Goal: Information Seeking & Learning: Learn about a topic

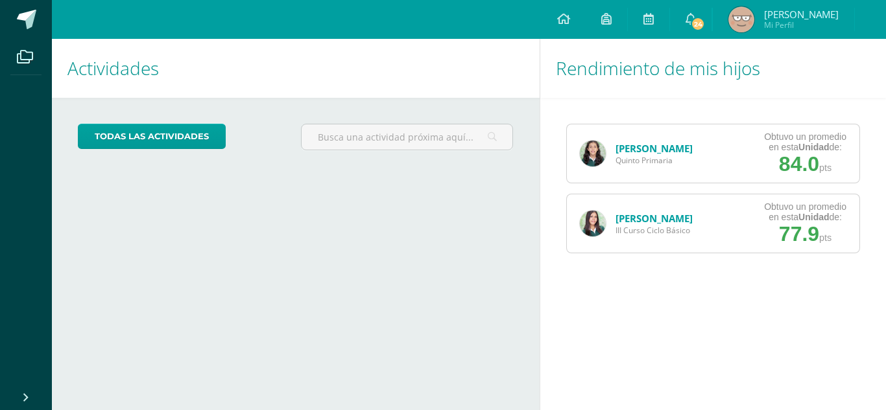
click at [594, 210] on div "Fatima Vásquez III Curso Ciclo Básico" at bounding box center [636, 224] width 139 height 58
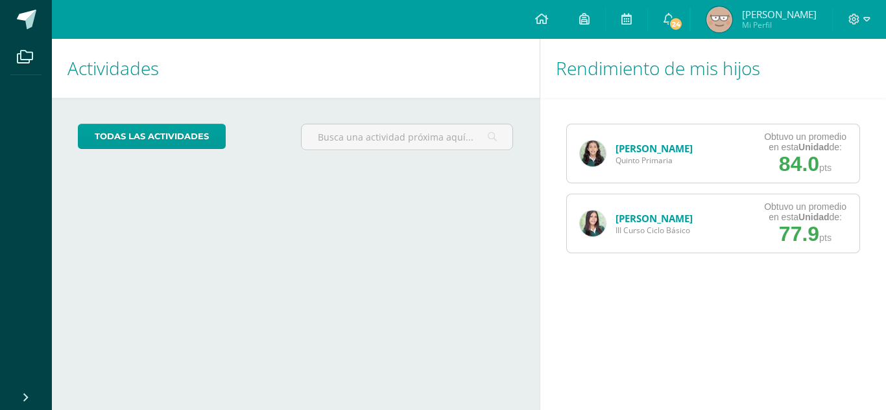
click at [593, 226] on img at bounding box center [593, 224] width 26 height 26
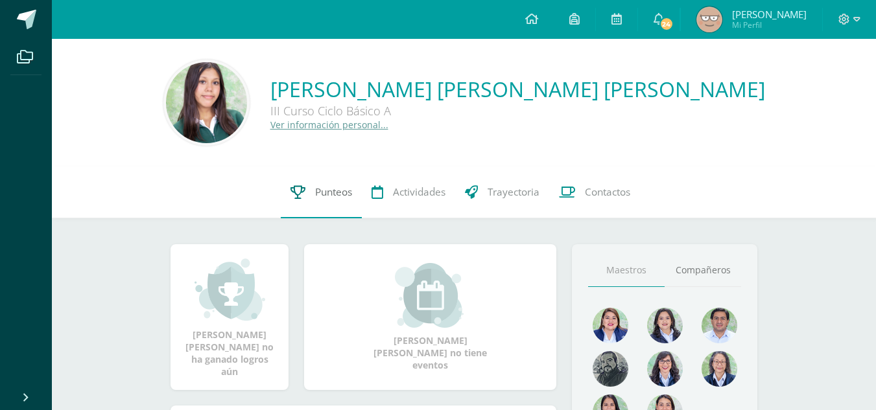
click at [319, 187] on span "Punteos" at bounding box center [333, 192] width 37 height 14
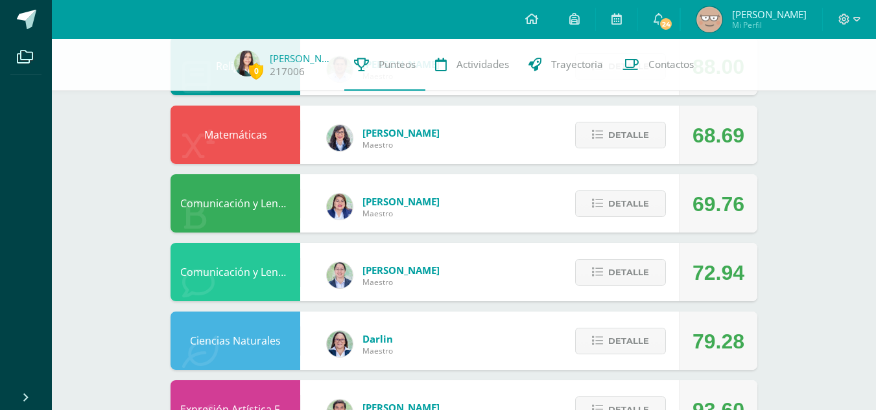
scroll to position [508, 0]
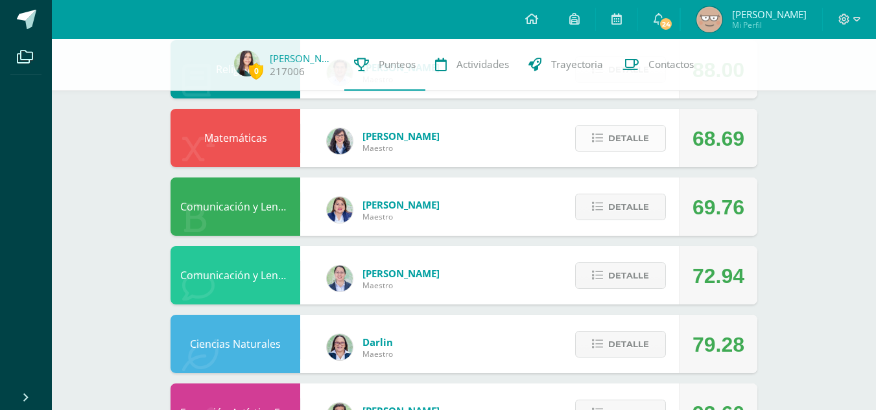
click at [633, 136] on span "Detalle" at bounding box center [628, 138] width 41 height 24
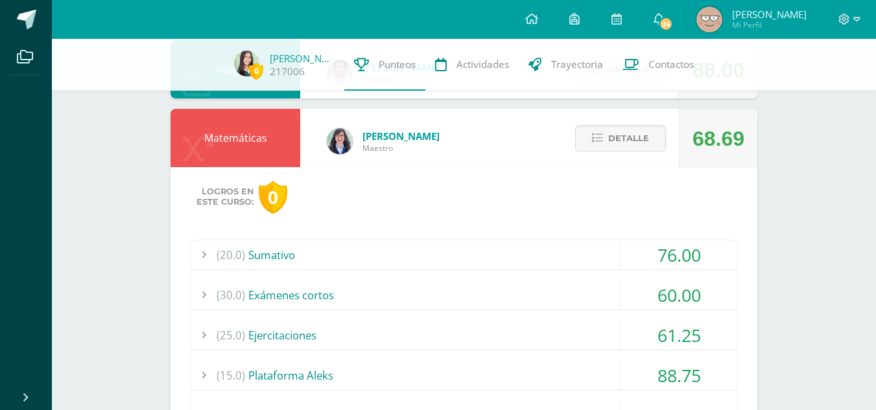
click at [577, 267] on div "(20.0) [GEOGRAPHIC_DATA]" at bounding box center [464, 255] width 547 height 29
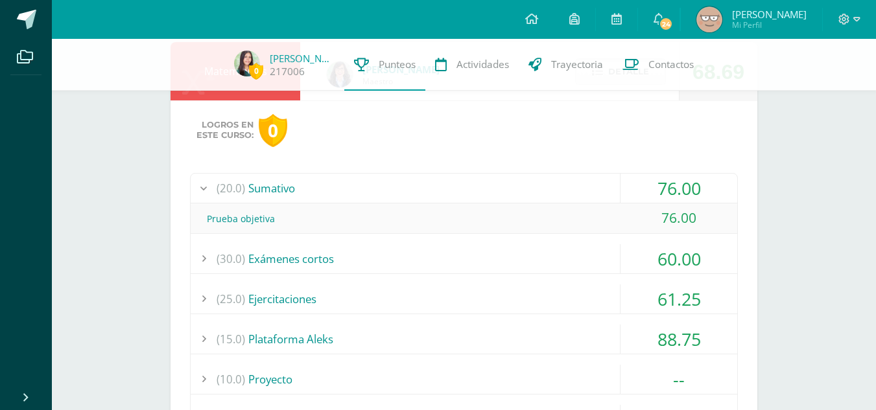
scroll to position [575, 0]
click at [517, 309] on div "(25.0) Ejercitaciones" at bounding box center [464, 298] width 547 height 29
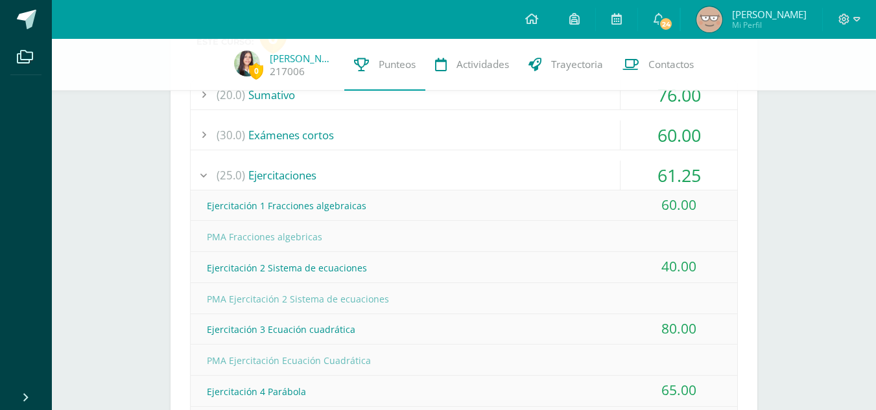
scroll to position [511, 0]
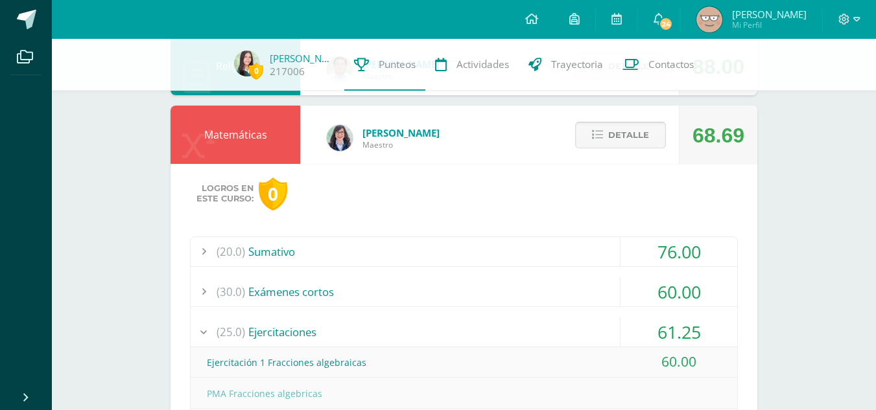
click at [628, 138] on span "Detalle" at bounding box center [628, 135] width 41 height 24
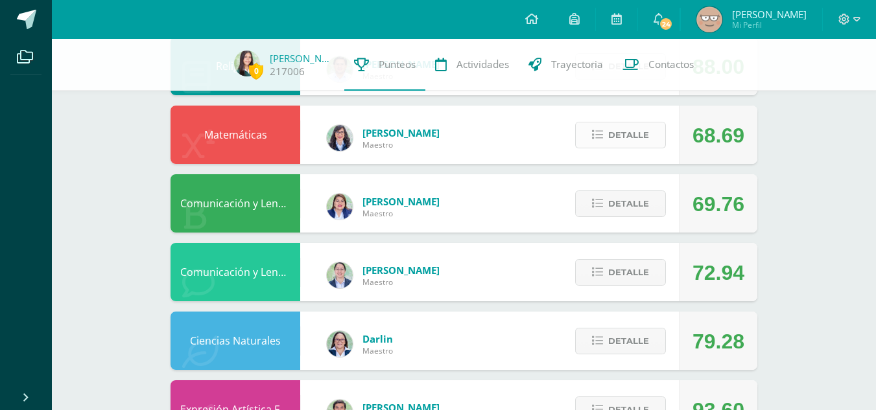
click at [628, 138] on span "Detalle" at bounding box center [628, 135] width 41 height 24
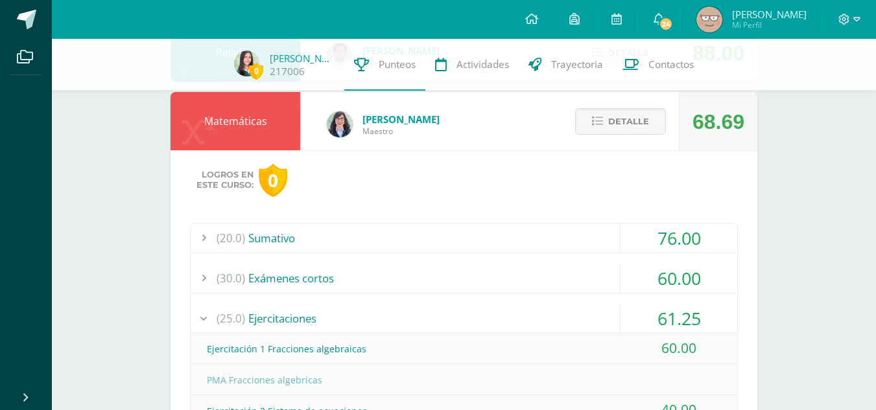
scroll to position [524, 0]
click at [635, 128] on span "Detalle" at bounding box center [628, 122] width 41 height 24
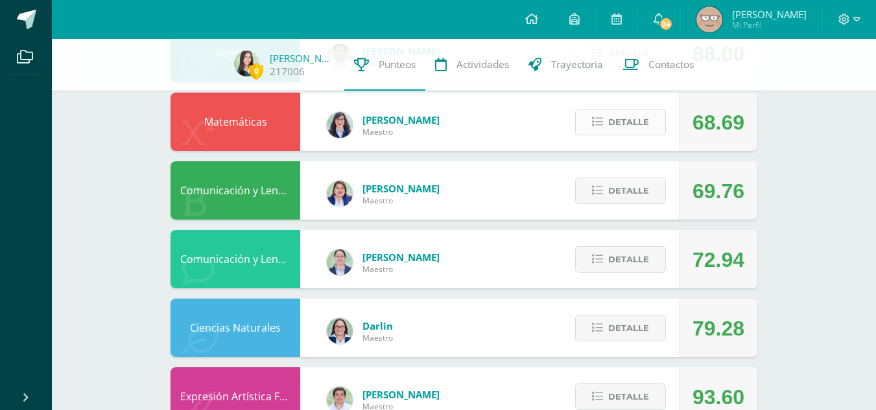
click at [635, 128] on span "Detalle" at bounding box center [628, 122] width 41 height 24
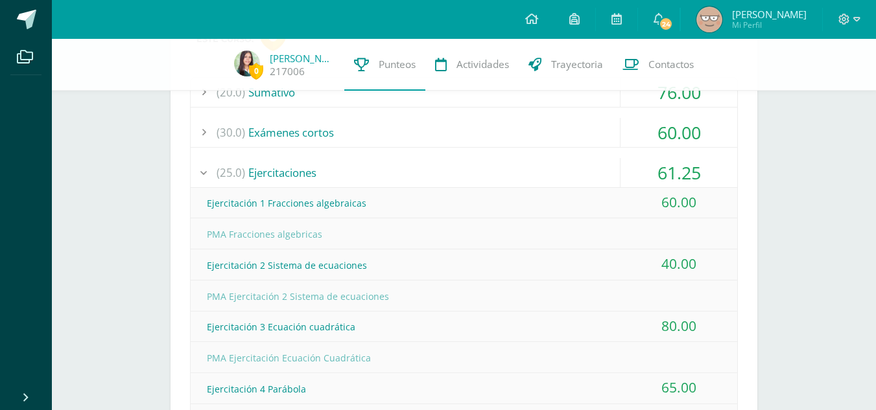
scroll to position [671, 0]
click at [403, 176] on div "(25.0) Ejercitaciones" at bounding box center [464, 172] width 547 height 29
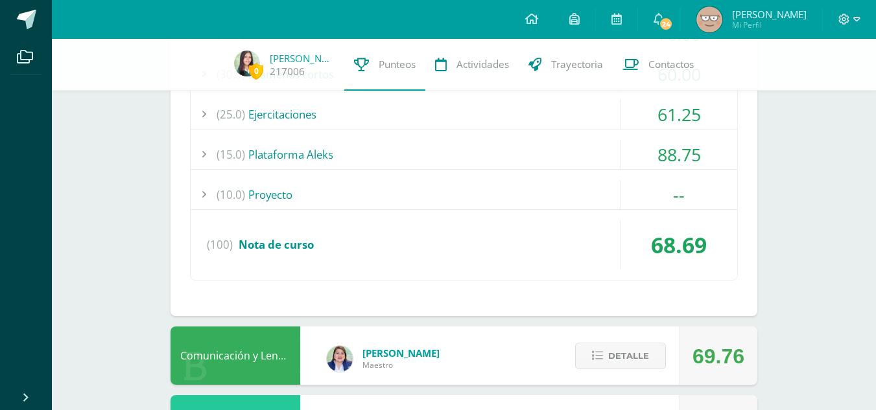
scroll to position [727, 0]
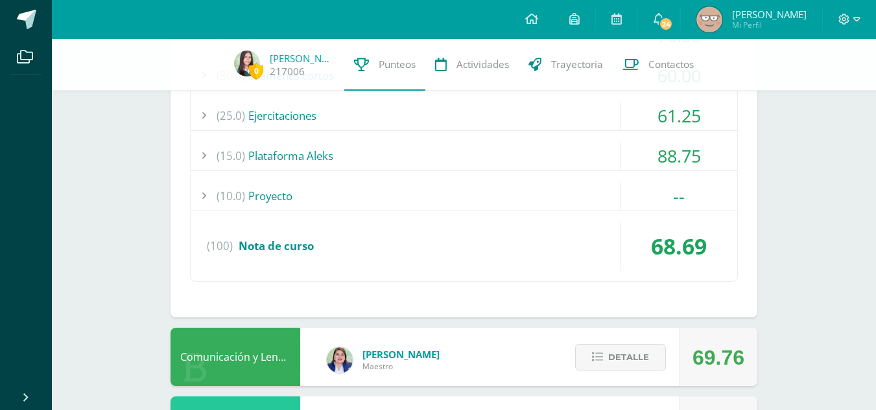
click at [409, 158] on div "(15.0) Plataforma Aleks" at bounding box center [464, 155] width 547 height 29
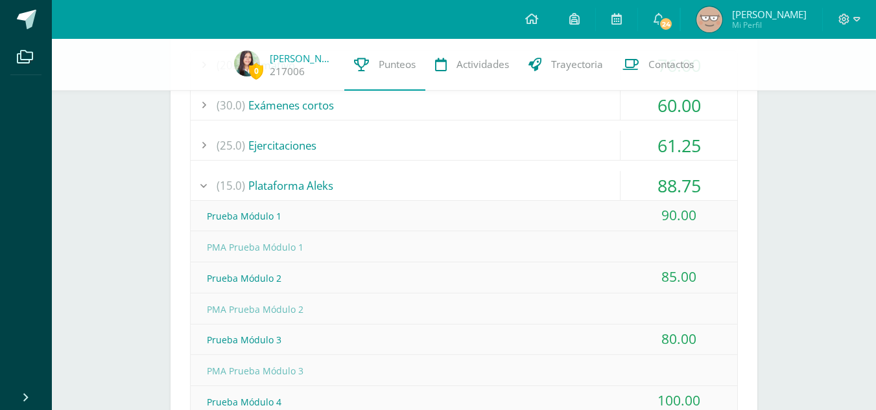
scroll to position [692, 0]
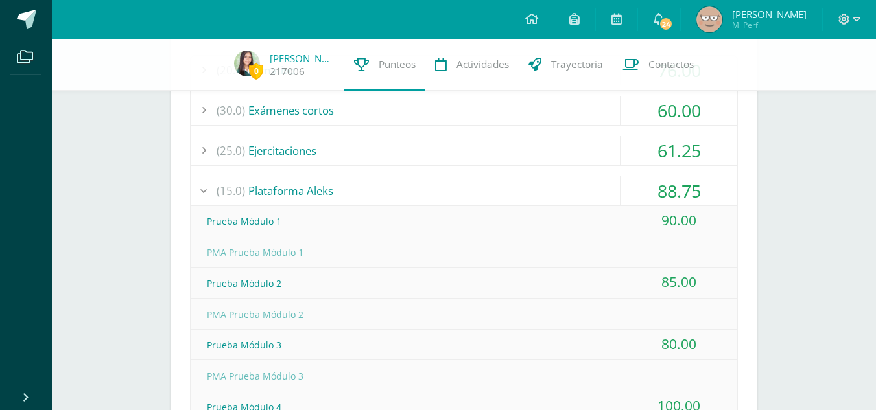
click at [422, 183] on div "(15.0) Plataforma Aleks" at bounding box center [464, 190] width 547 height 29
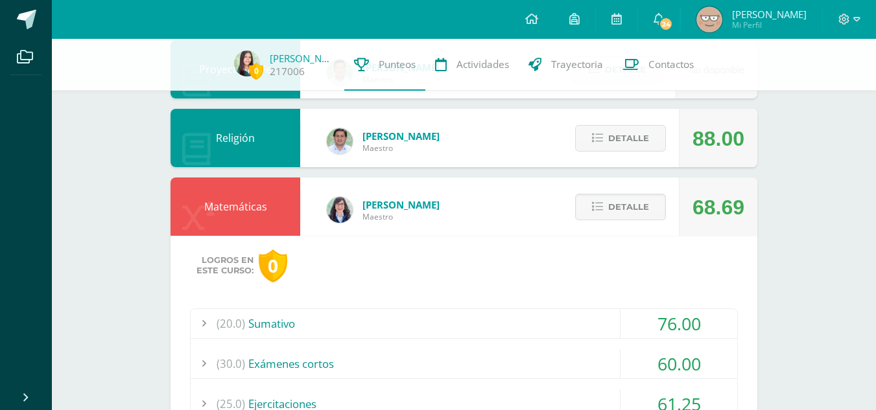
scroll to position [438, 0]
click at [644, 211] on span "Detalle" at bounding box center [628, 208] width 41 height 24
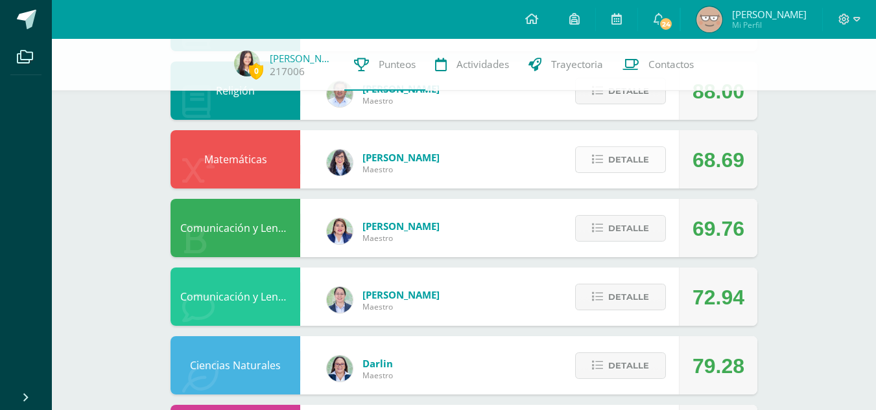
scroll to position [487, 0]
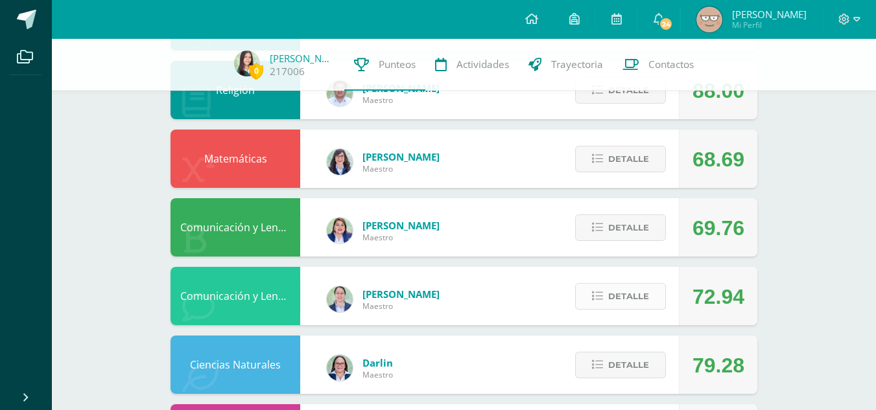
click at [646, 301] on span "Detalle" at bounding box center [628, 297] width 41 height 24
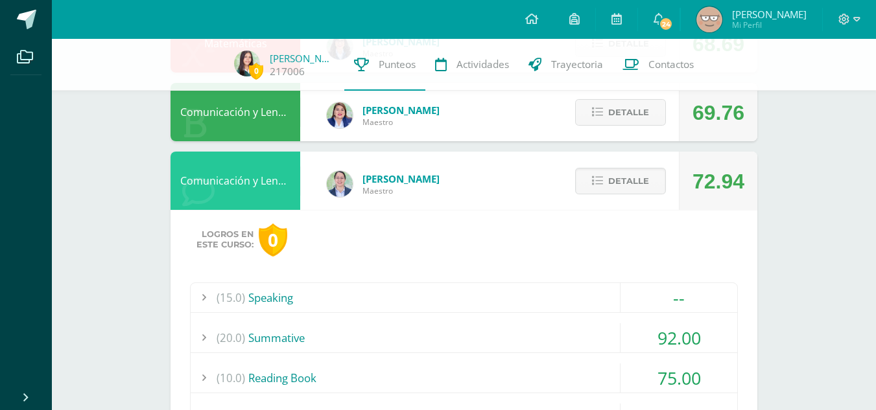
scroll to position [600, 0]
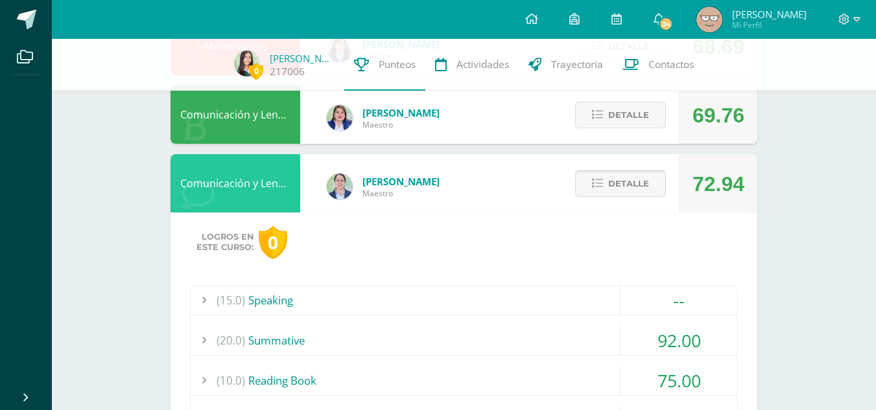
click at [595, 182] on icon at bounding box center [597, 183] width 11 height 11
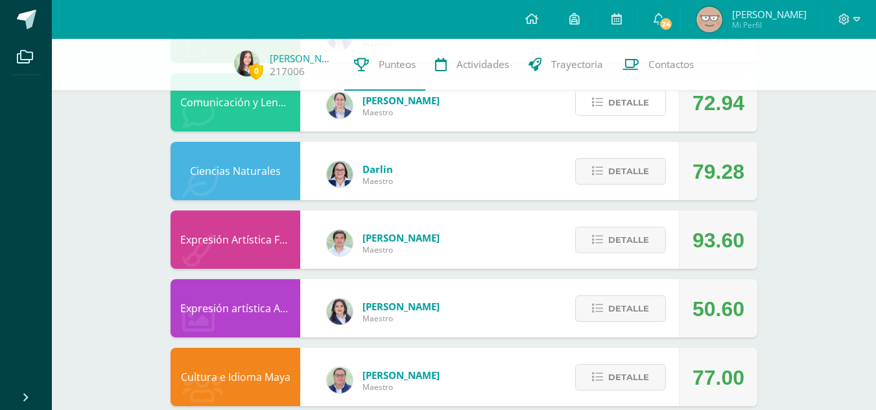
scroll to position [681, 0]
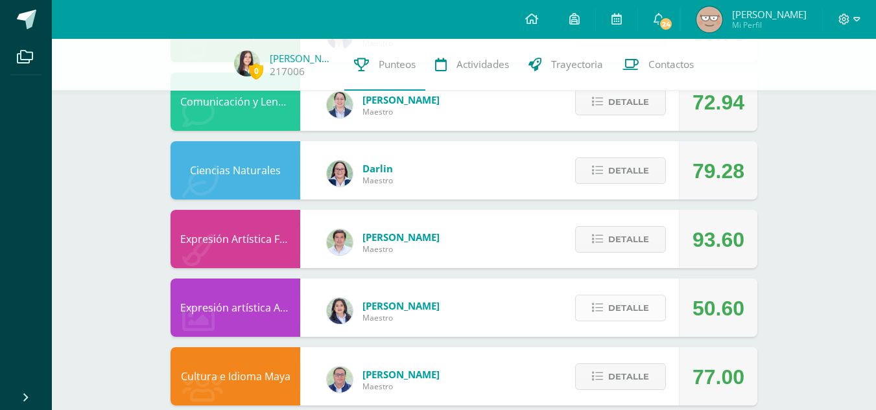
click at [639, 313] on span "Detalle" at bounding box center [628, 308] width 41 height 24
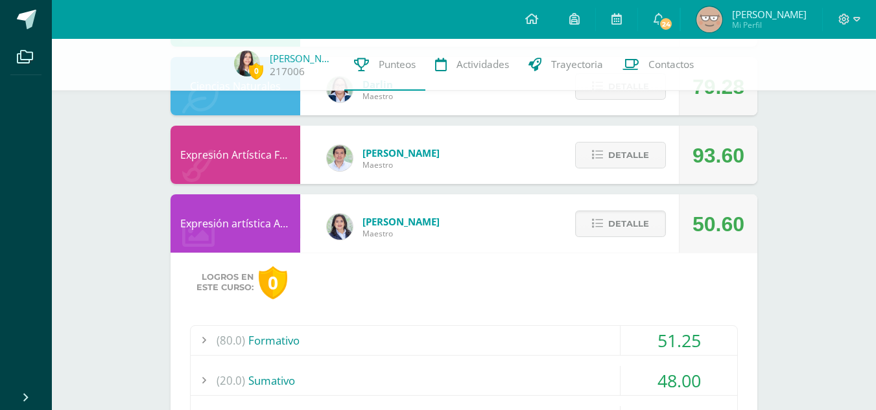
scroll to position [763, 0]
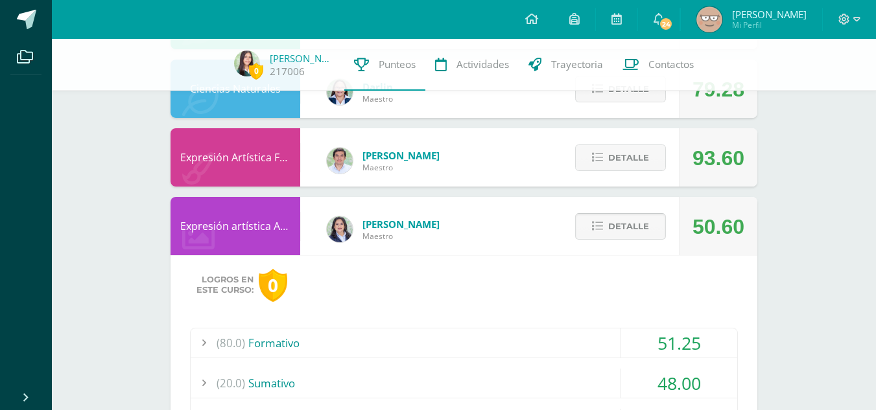
click at [633, 233] on span "Detalle" at bounding box center [628, 227] width 41 height 24
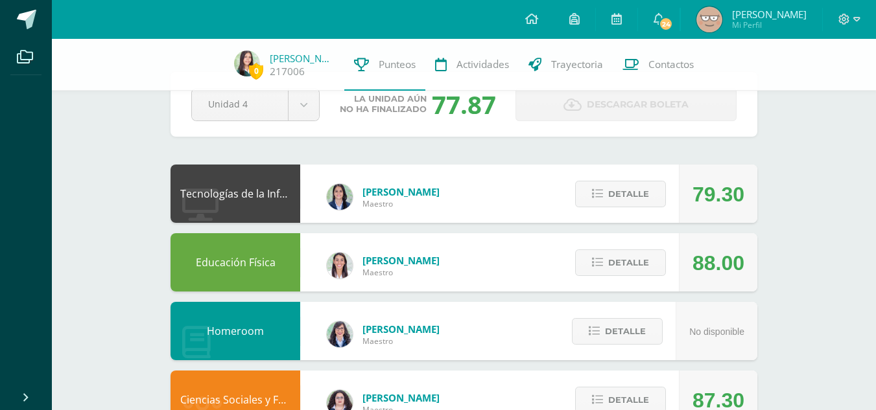
scroll to position [59, 0]
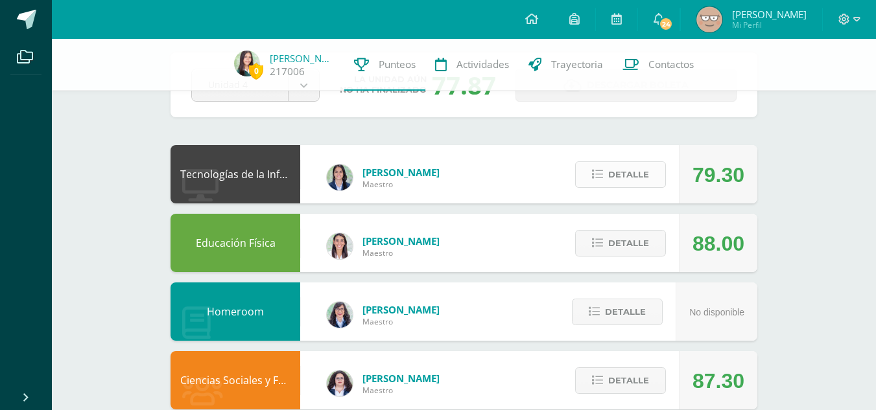
click at [649, 177] on button "Detalle" at bounding box center [620, 174] width 91 height 27
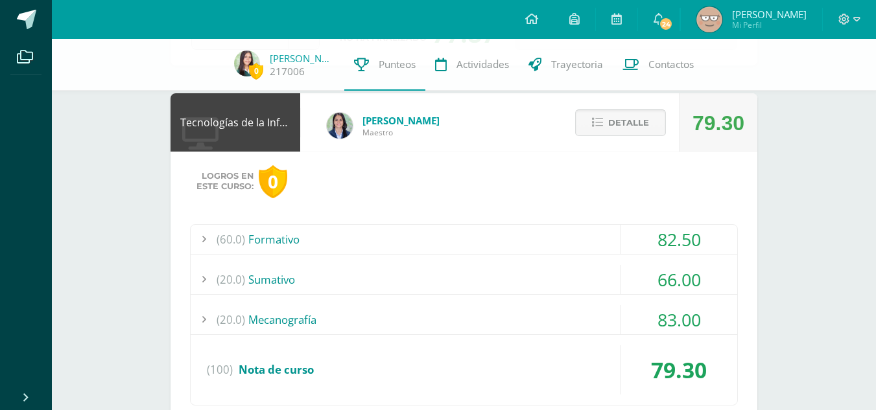
scroll to position [112, 0]
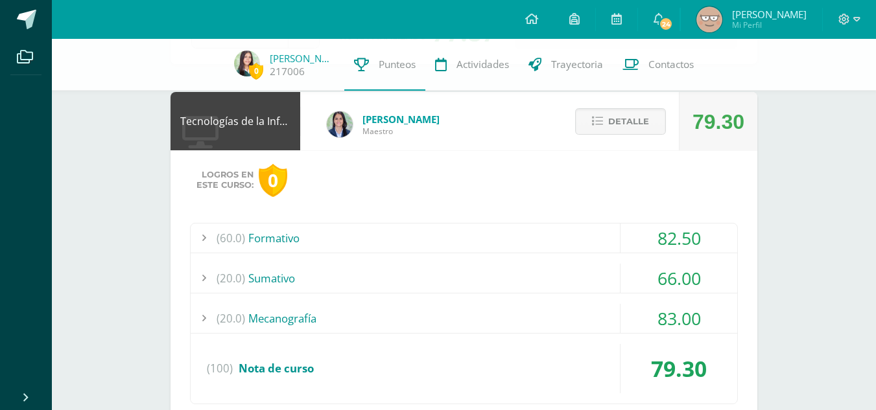
click at [547, 254] on div "(60.0) Formativo 82.50 Investigación APA 68.00" at bounding box center [464, 314] width 548 height 182
click at [549, 279] on div "(20.0) [GEOGRAPHIC_DATA]" at bounding box center [464, 278] width 547 height 29
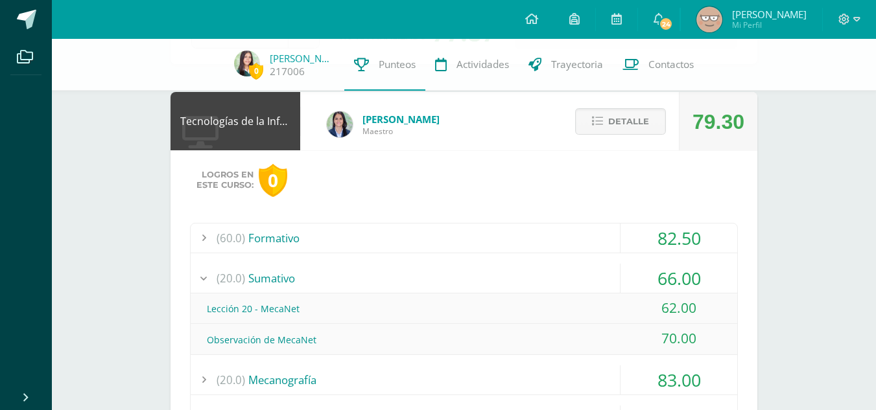
click at [549, 279] on div "(20.0) [GEOGRAPHIC_DATA]" at bounding box center [464, 278] width 547 height 29
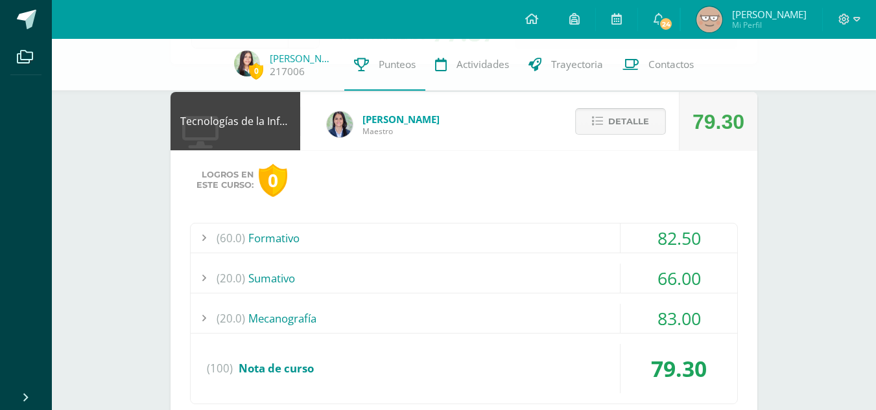
click at [607, 119] on button "Detalle" at bounding box center [620, 121] width 91 height 27
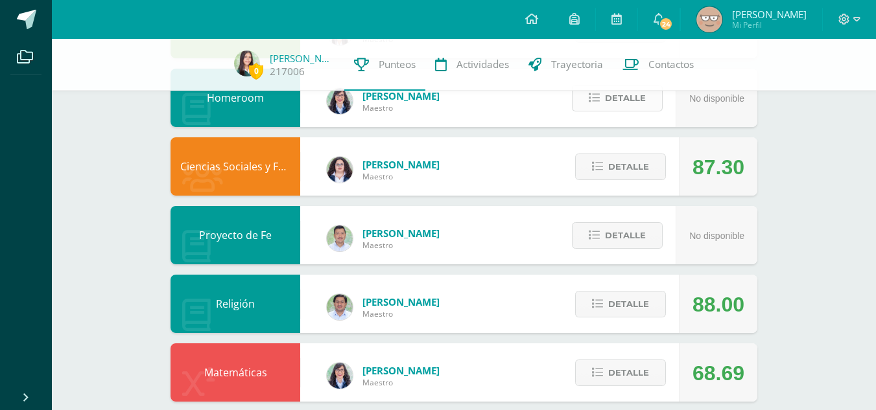
scroll to position [274, 0]
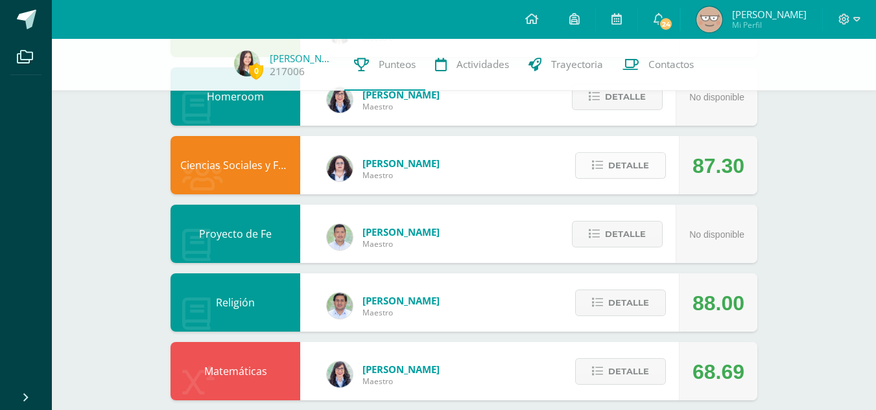
click at [622, 167] on span "Detalle" at bounding box center [628, 166] width 41 height 24
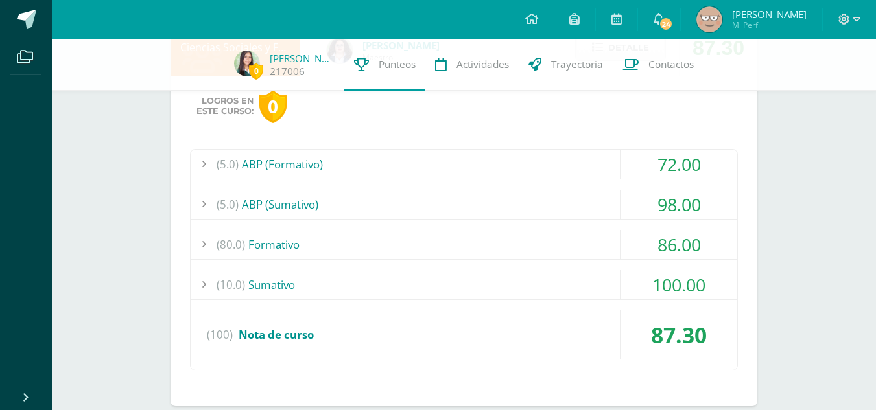
scroll to position [393, 0]
click at [479, 214] on div "(5.0) ABP (Sumativo)" at bounding box center [464, 203] width 547 height 29
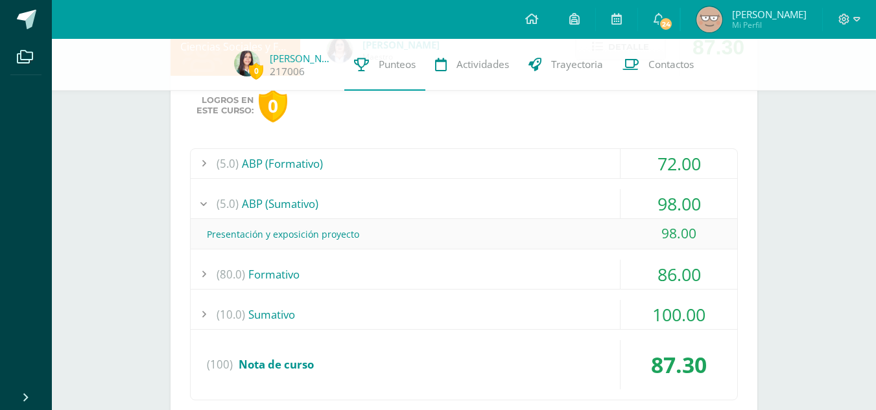
click at [479, 214] on div "(5.0) ABP (Sumativo)" at bounding box center [464, 203] width 547 height 29
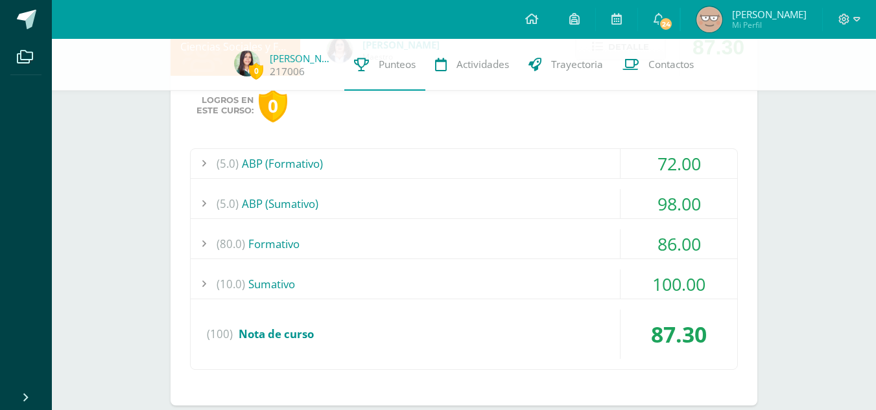
click at [479, 231] on div "(80.0) Formativo" at bounding box center [464, 244] width 547 height 29
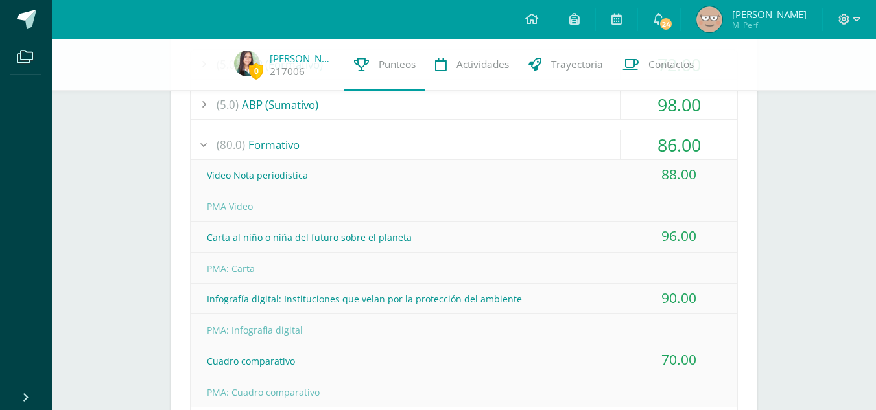
scroll to position [493, 0]
click at [467, 151] on div "(80.0) Formativo" at bounding box center [464, 144] width 547 height 29
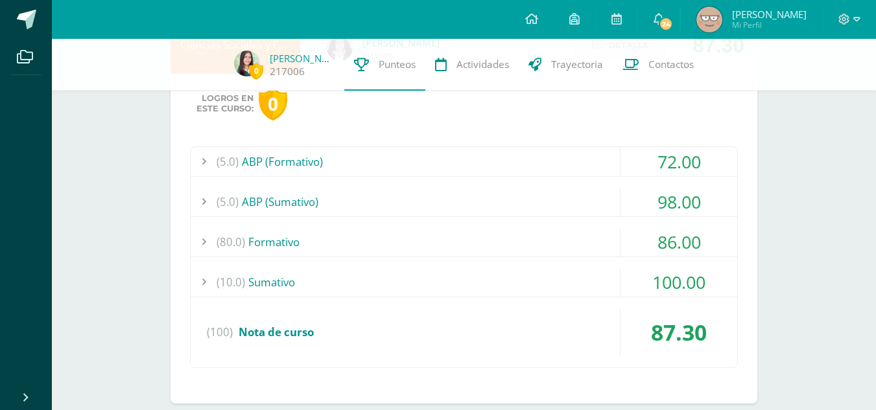
scroll to position [396, 0]
click at [408, 294] on div "(10.0) [GEOGRAPHIC_DATA]" at bounding box center [464, 281] width 547 height 29
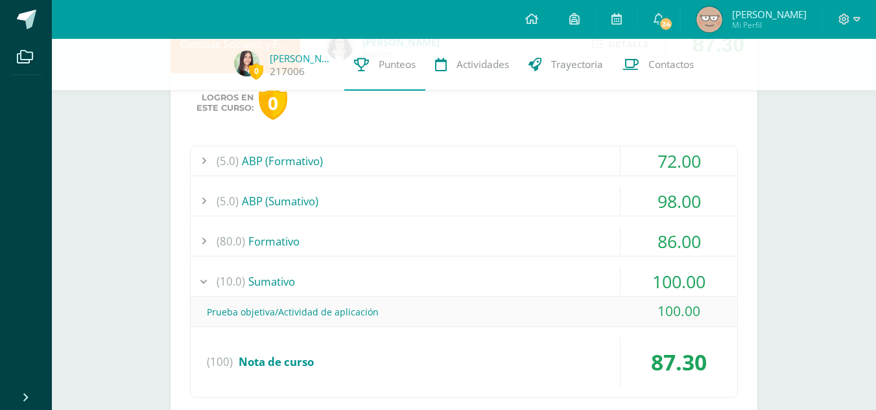
click at [408, 294] on div "(10.0) [GEOGRAPHIC_DATA]" at bounding box center [464, 281] width 547 height 29
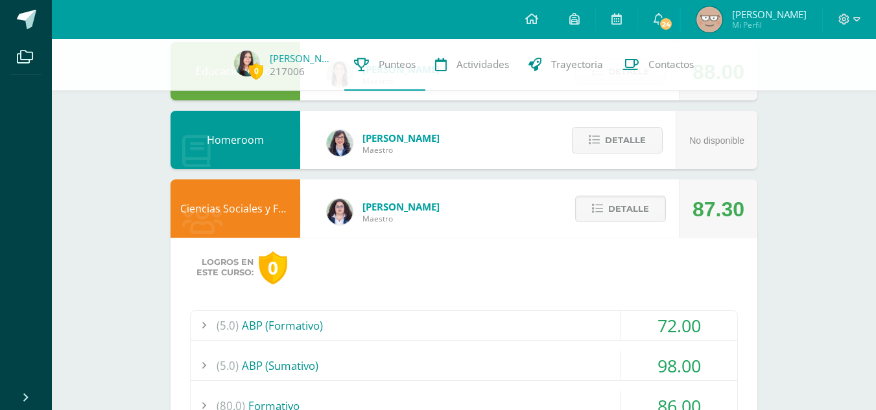
scroll to position [223, 0]
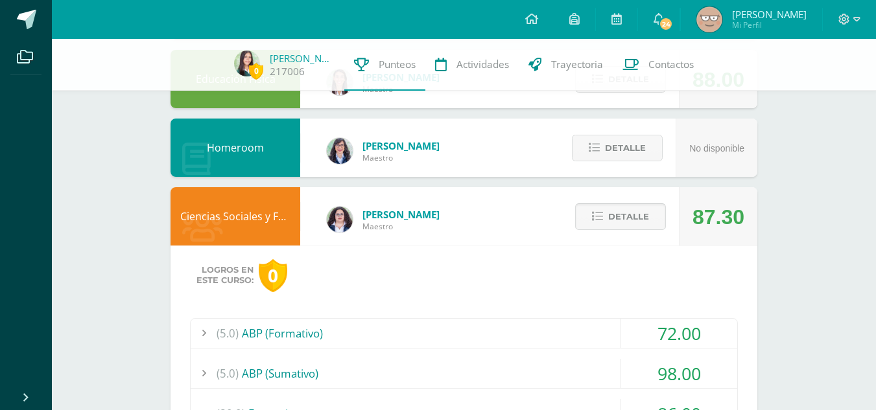
click at [604, 227] on button "Detalle" at bounding box center [620, 217] width 91 height 27
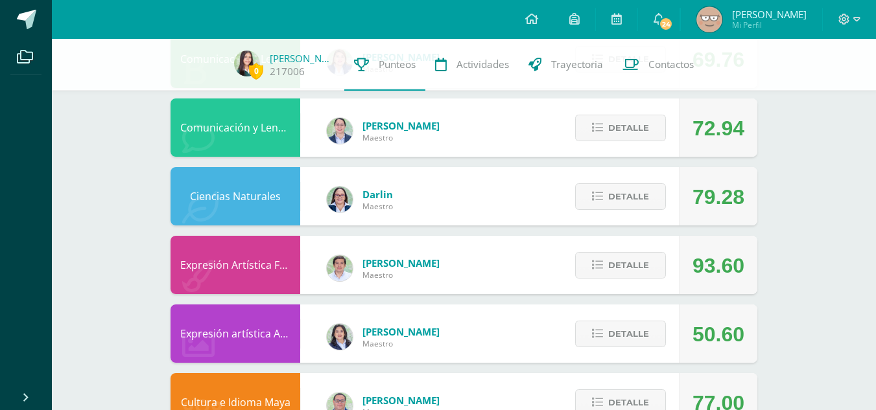
scroll to position [656, 0]
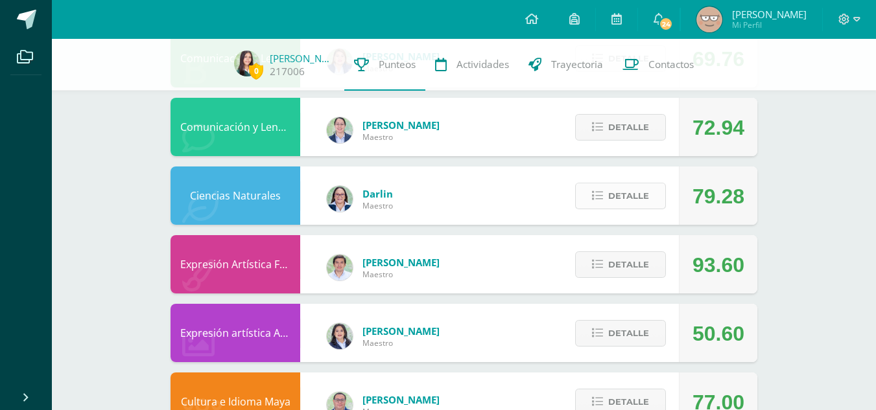
drag, startPoint x: 604, startPoint y: 208, endPoint x: 585, endPoint y: 199, distance: 20.3
click at [585, 199] on button "Detalle" at bounding box center [620, 196] width 91 height 27
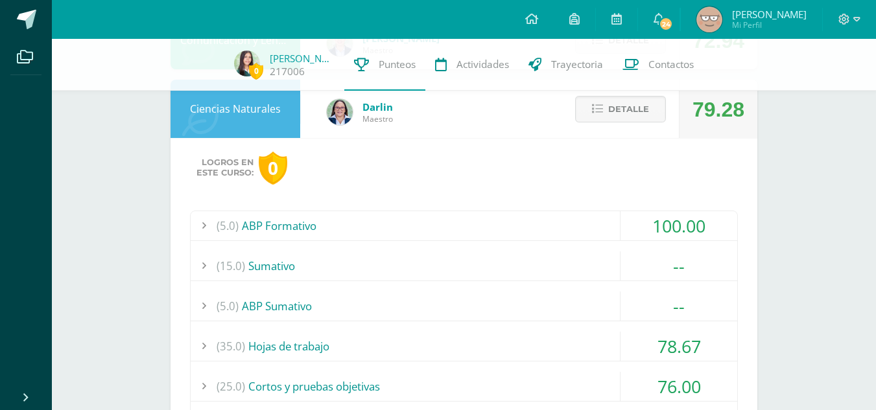
scroll to position [741, 0]
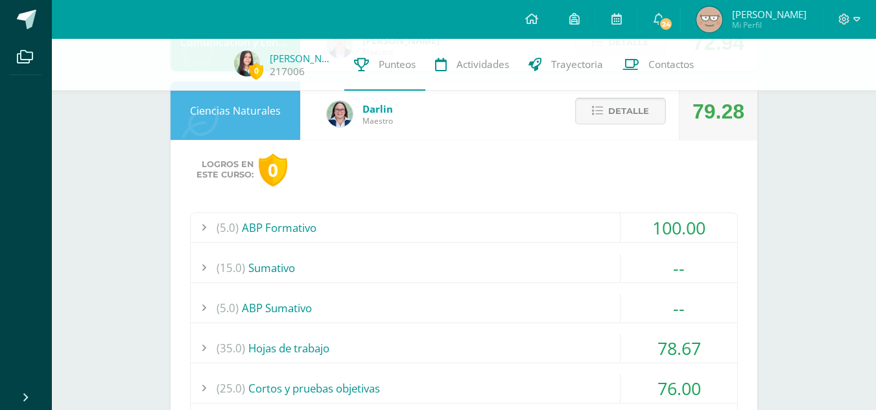
click at [620, 101] on span "Detalle" at bounding box center [628, 111] width 41 height 24
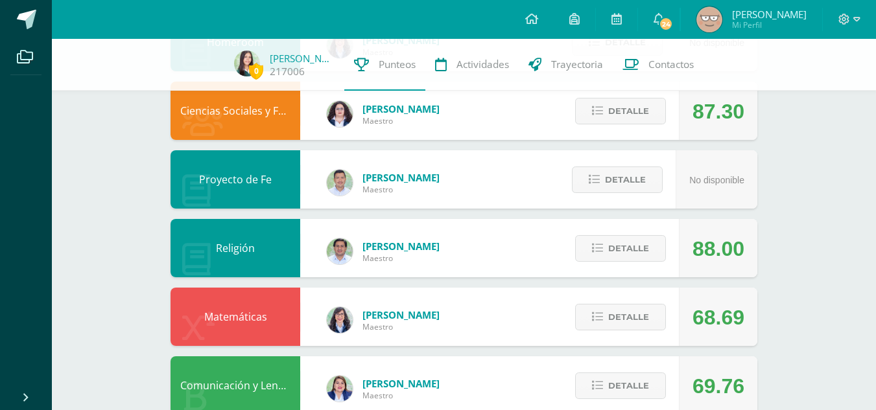
scroll to position [341, 0]
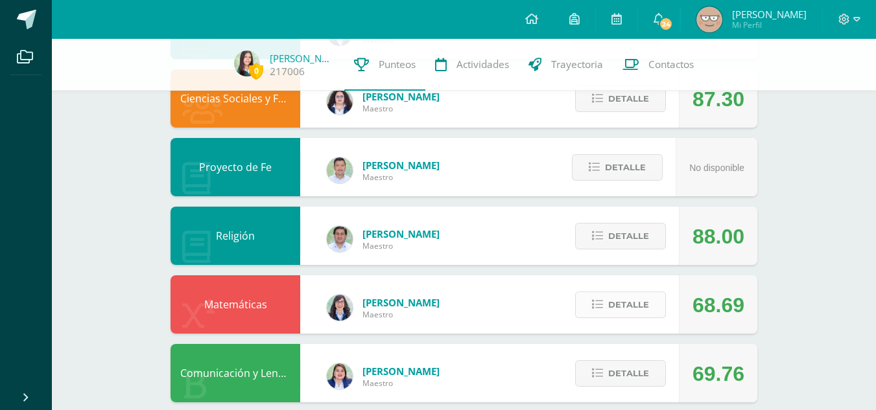
click at [618, 300] on span "Detalle" at bounding box center [628, 305] width 41 height 24
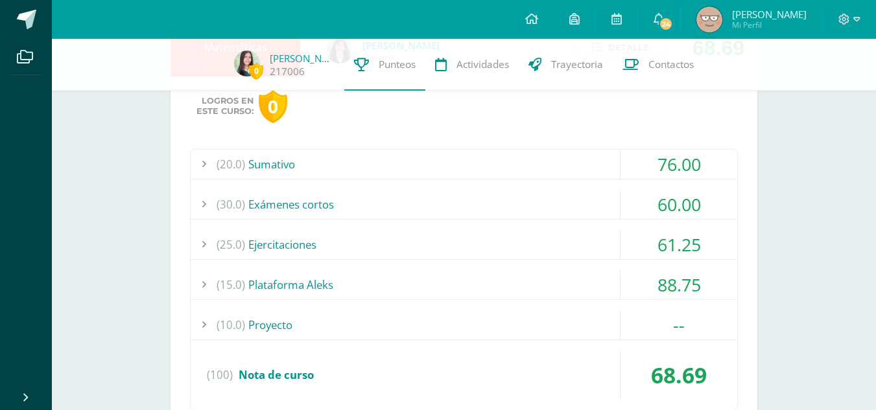
scroll to position [602, 0]
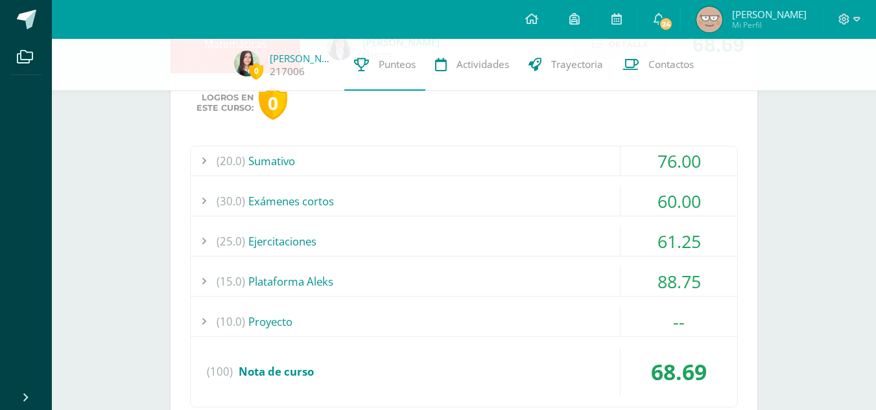
click at [285, 167] on div "(20.0) [GEOGRAPHIC_DATA]" at bounding box center [464, 161] width 547 height 29
